Goal: Task Accomplishment & Management: Use online tool/utility

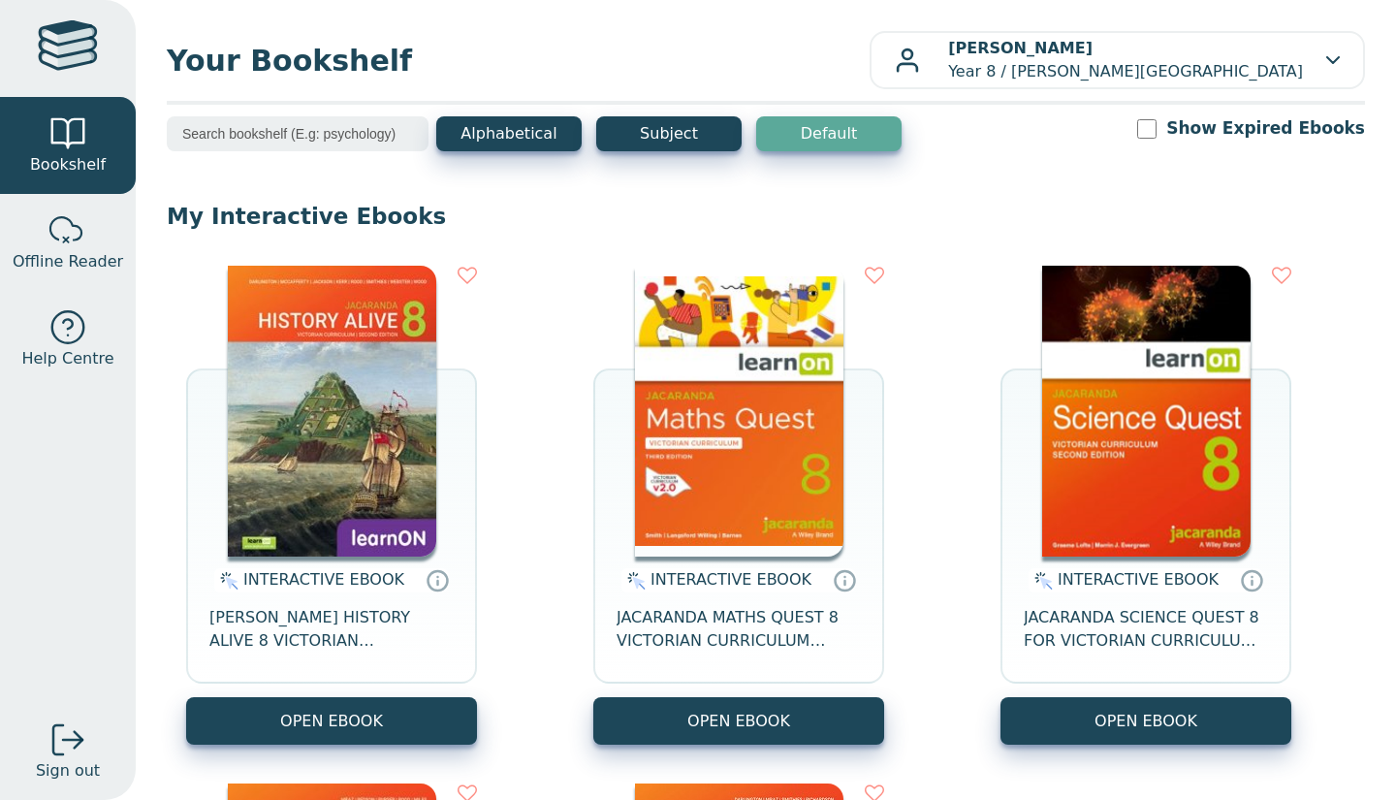
click at [614, 694] on div "INTERACTIVE EBOOK JACARANDA MATHS QUEST 8 VICTORIAN CURRICULUM LEARNON EBOOK 3E" at bounding box center [738, 626] width 291 height 141
click at [614, 701] on button "OPEN EBOOK" at bounding box center [738, 720] width 291 height 47
